Goal: Task Accomplishment & Management: Use online tool/utility

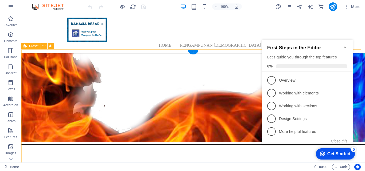
scroll to position [855, 0]
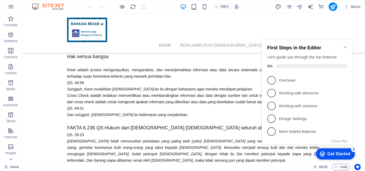
click at [343, 45] on h2 "First Steps in the Editor" at bounding box center [307, 48] width 80 height 6
click at [344, 45] on icon "Minimize checklist" at bounding box center [345, 47] width 4 height 4
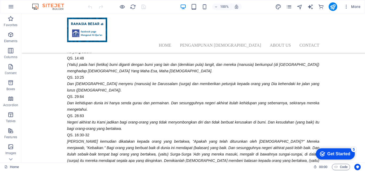
scroll to position [18883, 0]
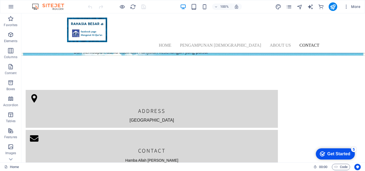
drag, startPoint x: 362, startPoint y: 26, endPoint x: 384, endPoint y: 179, distance: 153.6
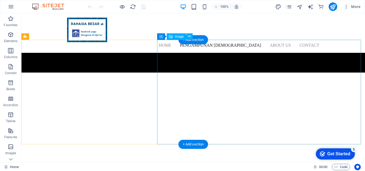
scroll to position [18536, 0]
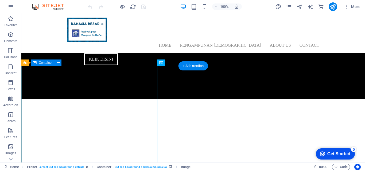
click at [91, 93] on div "PENGAMPUNAN [DEMOGRAPHIC_DATA] KLIK DISINI" at bounding box center [193, 50] width 344 height 97
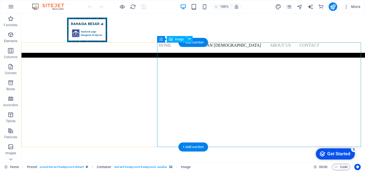
scroll to position [18589, 0]
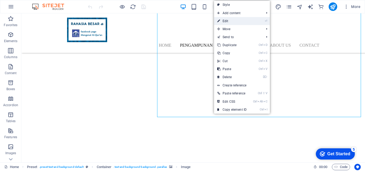
click at [219, 22] on icon at bounding box center [218, 21] width 3 height 8
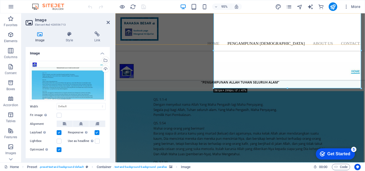
scroll to position [18551, 0]
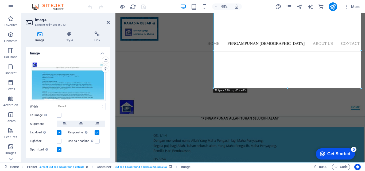
click at [296, 104] on div at bounding box center [246, 37] width 263 height 134
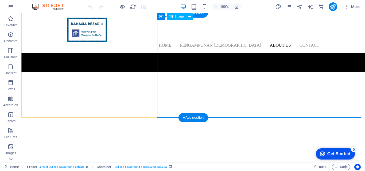
scroll to position [18562, 0]
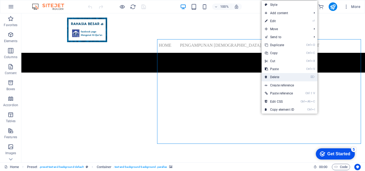
click at [281, 75] on link "⌦ Delete" at bounding box center [280, 77] width 36 height 8
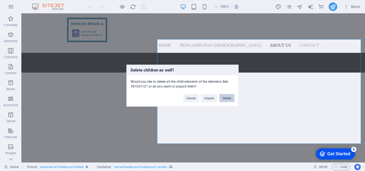
click at [229, 98] on button "Delete" at bounding box center [226, 98] width 15 height 8
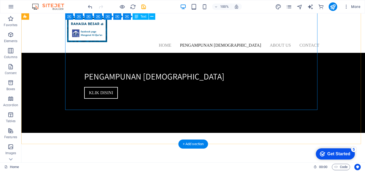
scroll to position [18536, 0]
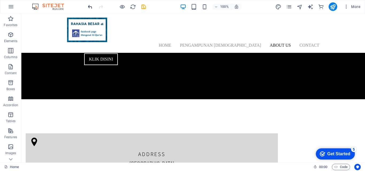
click at [89, 7] on icon "undo" at bounding box center [90, 7] width 6 height 6
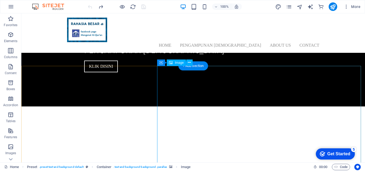
scroll to position [18498, 0]
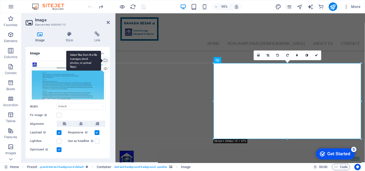
click at [104, 61] on div "Select files from the file manager, stock photos, or upload file(s)" at bounding box center [105, 61] width 8 height 8
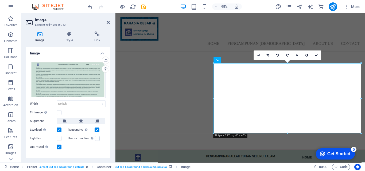
click at [300, 130] on div at bounding box center [246, 64] width 263 height 134
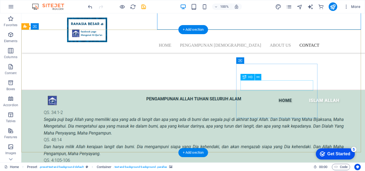
scroll to position [18803, 0]
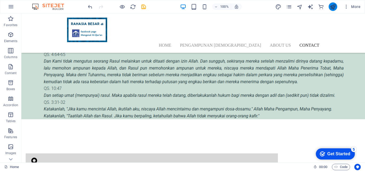
click at [336, 7] on icon "publish" at bounding box center [333, 7] width 6 height 6
